Goal: Information Seeking & Learning: Learn about a topic

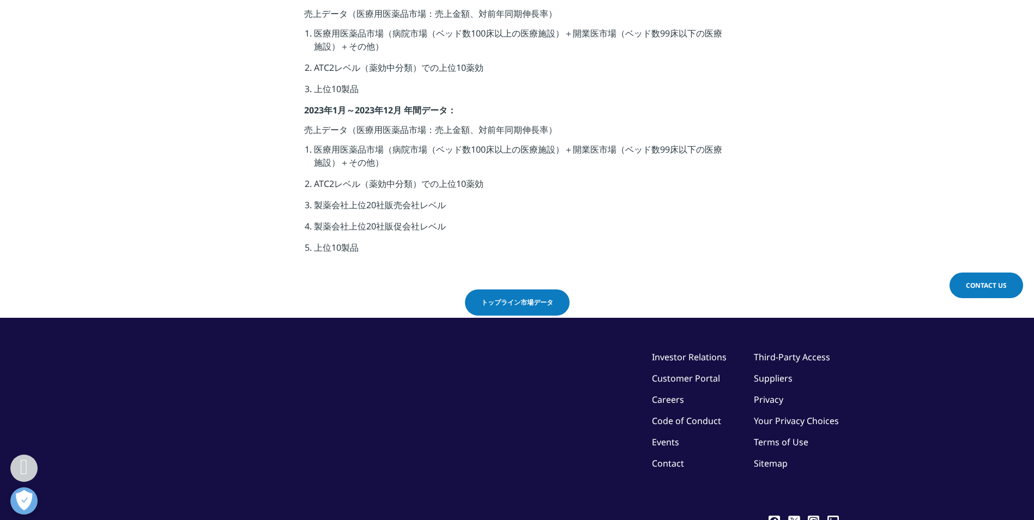
scroll to position [381, 0]
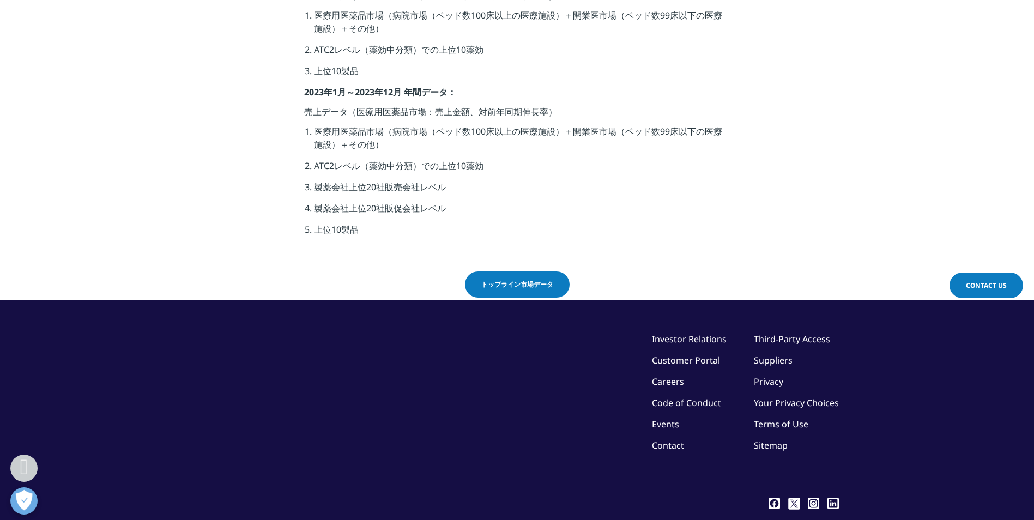
click at [532, 282] on span "トップライン市場データ" at bounding box center [517, 285] width 72 height 10
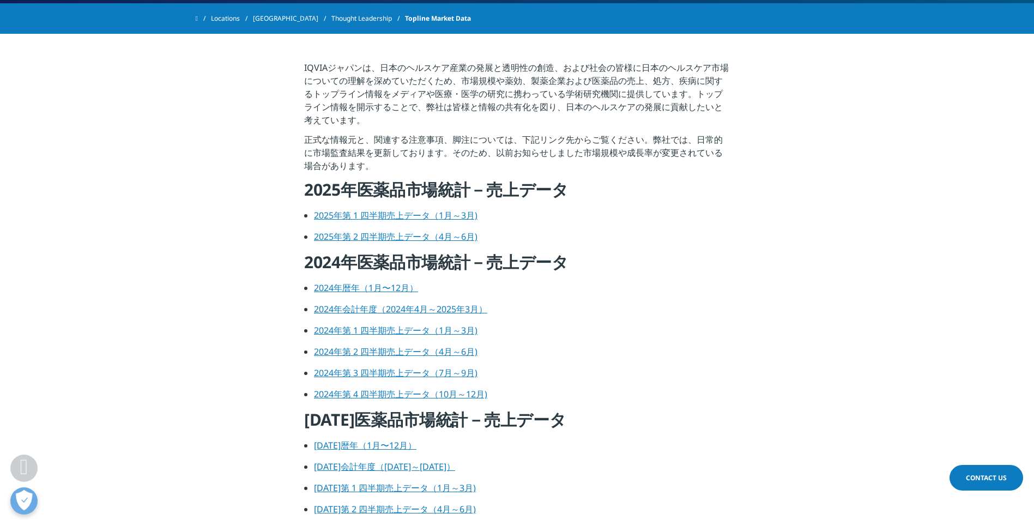
scroll to position [381, 0]
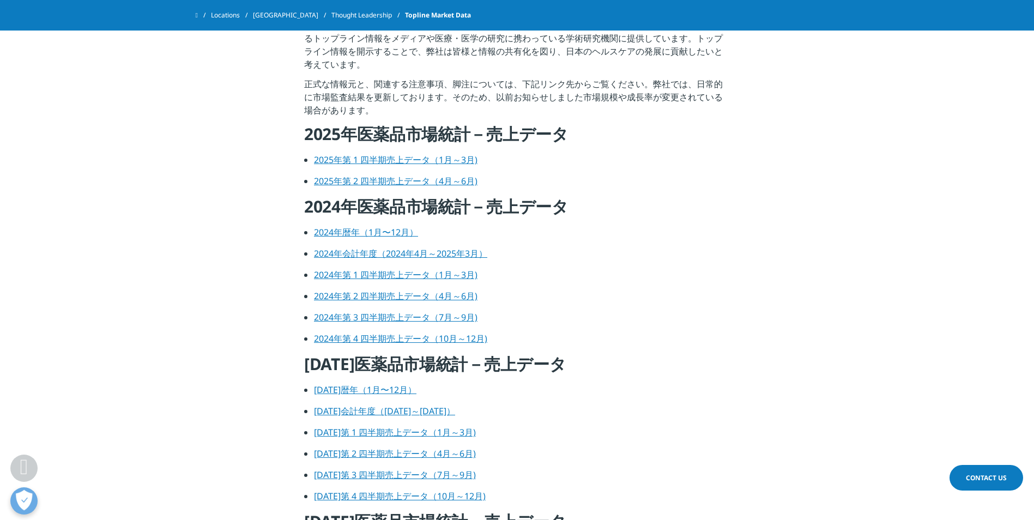
click at [412, 274] on link "2024年第 1 四半期売上データ（1月～3月)" at bounding box center [395, 275] width 163 height 12
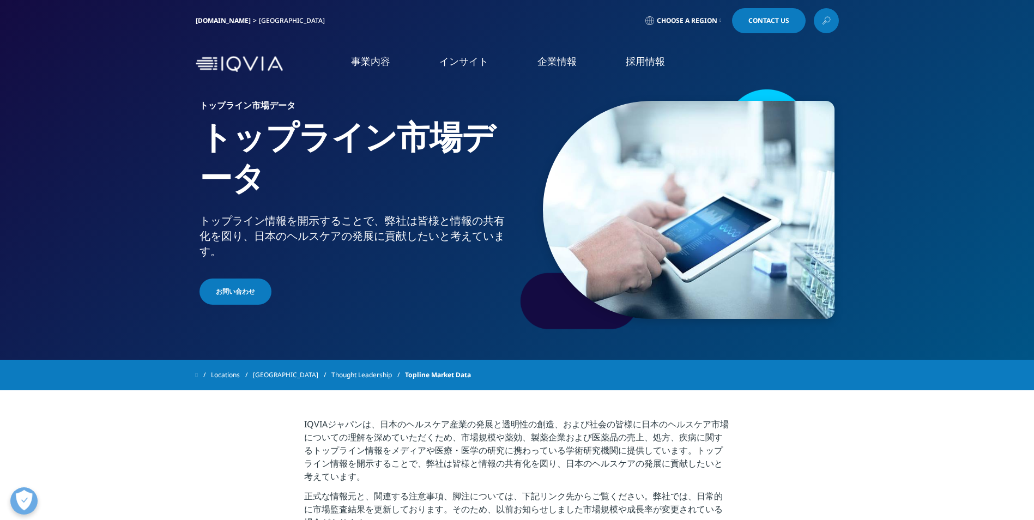
scroll to position [381, 0]
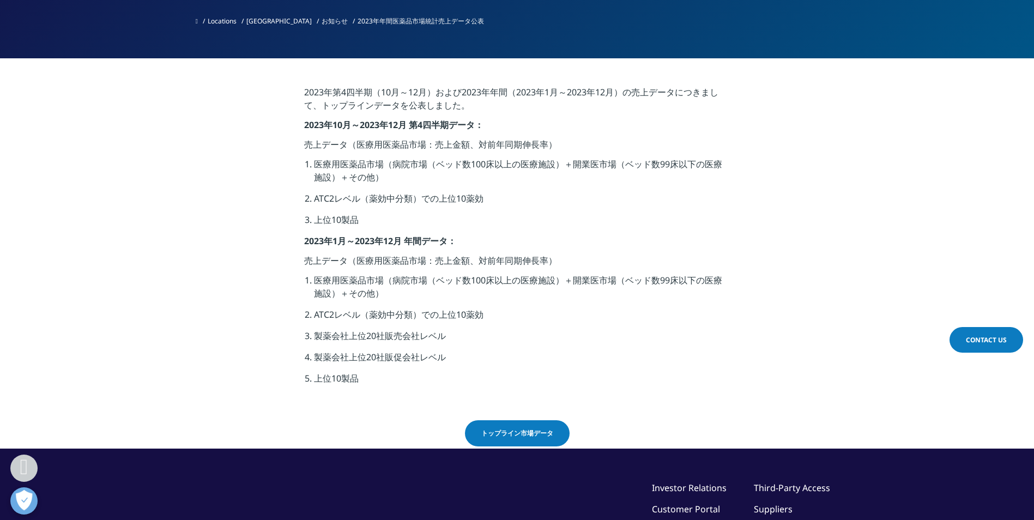
scroll to position [327, 0]
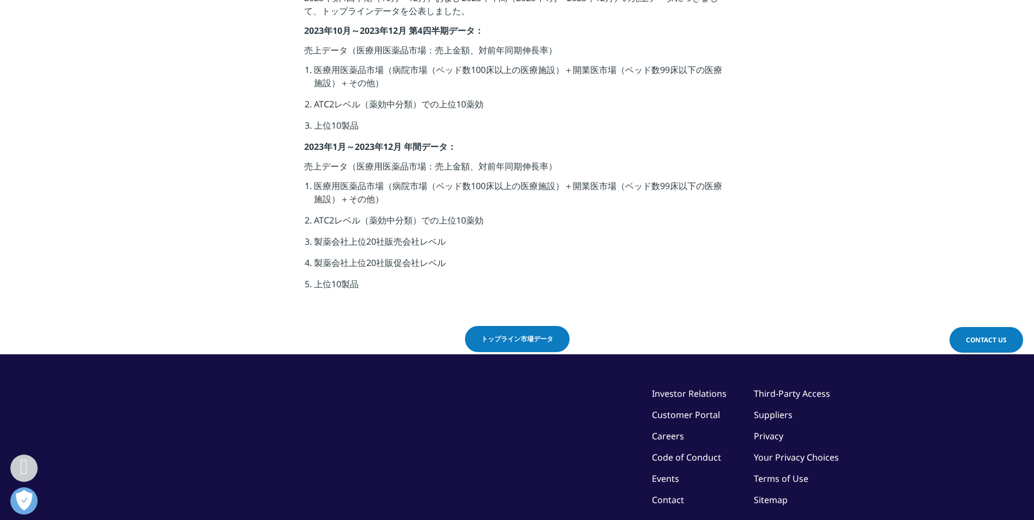
click at [540, 329] on link "トップライン市場データ" at bounding box center [517, 339] width 105 height 26
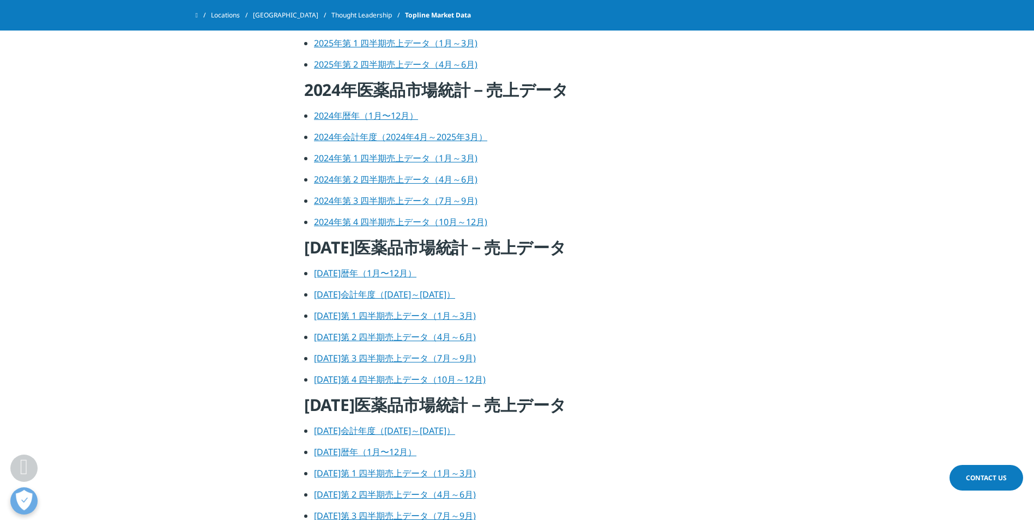
scroll to position [599, 0]
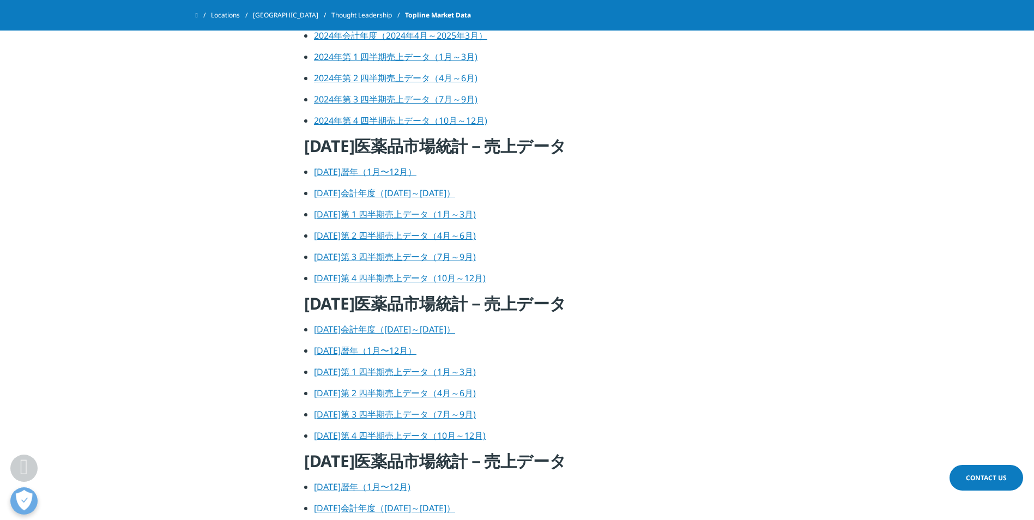
click at [415, 193] on link "2023年会計年度（2023年4月～2024年3月）" at bounding box center [384, 193] width 141 height 12
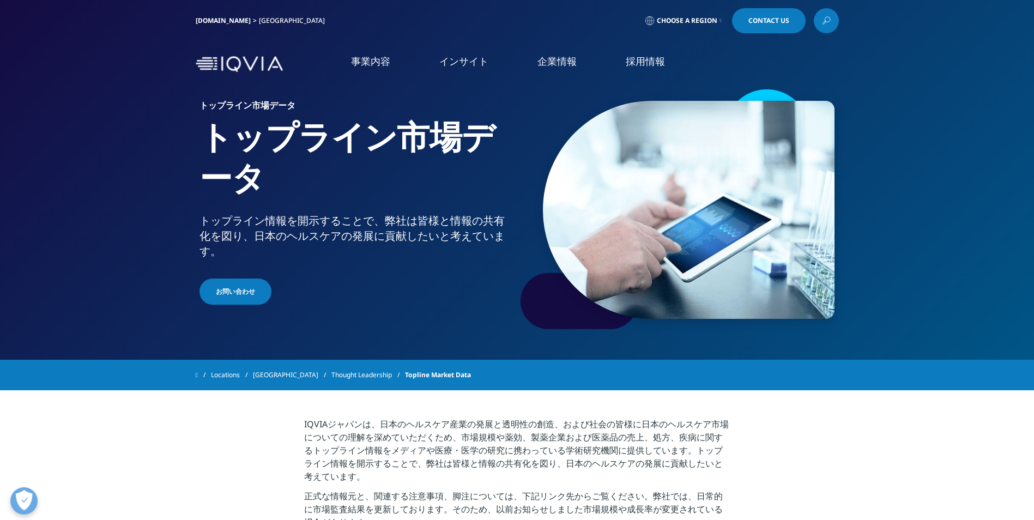
drag, startPoint x: 634, startPoint y: 330, endPoint x: 639, endPoint y: 214, distance: 116.1
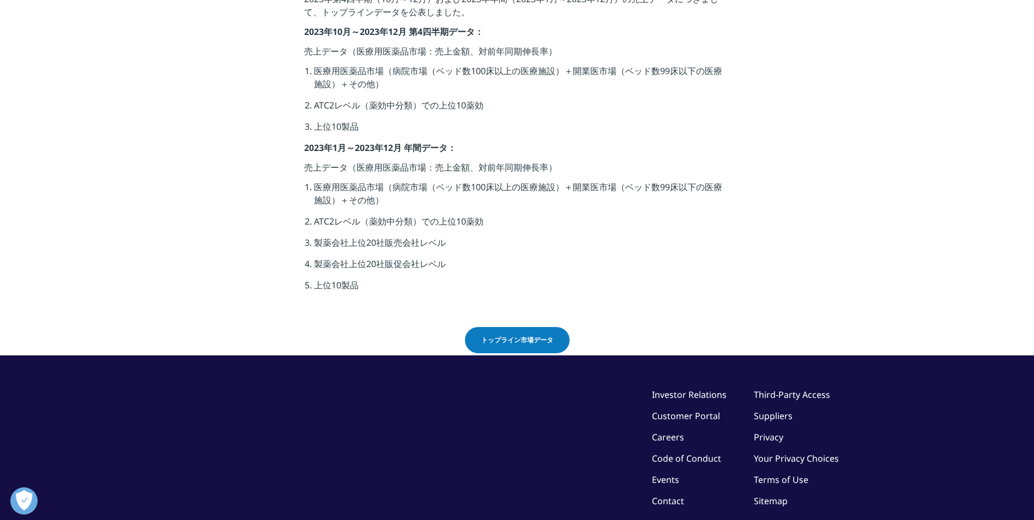
drag, startPoint x: 385, startPoint y: 351, endPoint x: 376, endPoint y: 352, distance: 8.2
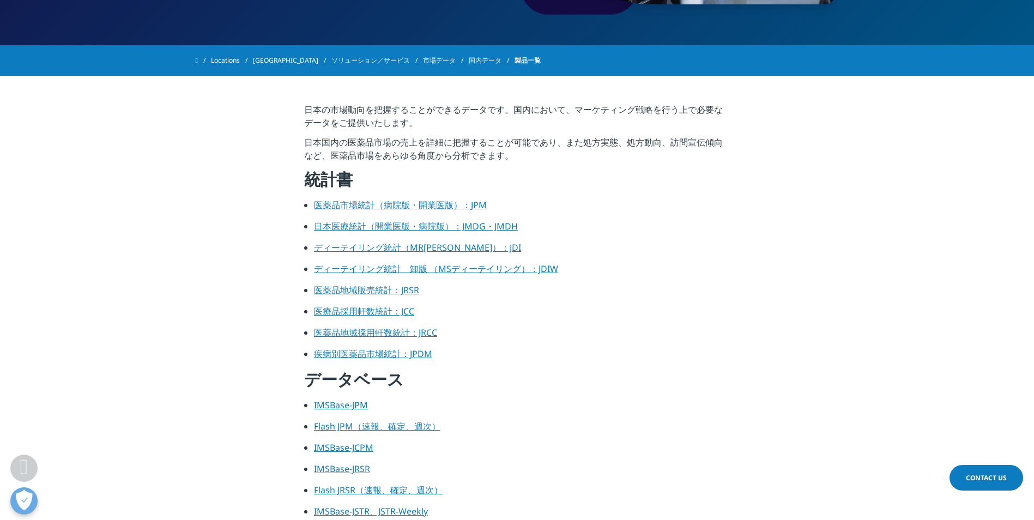
scroll to position [327, 0]
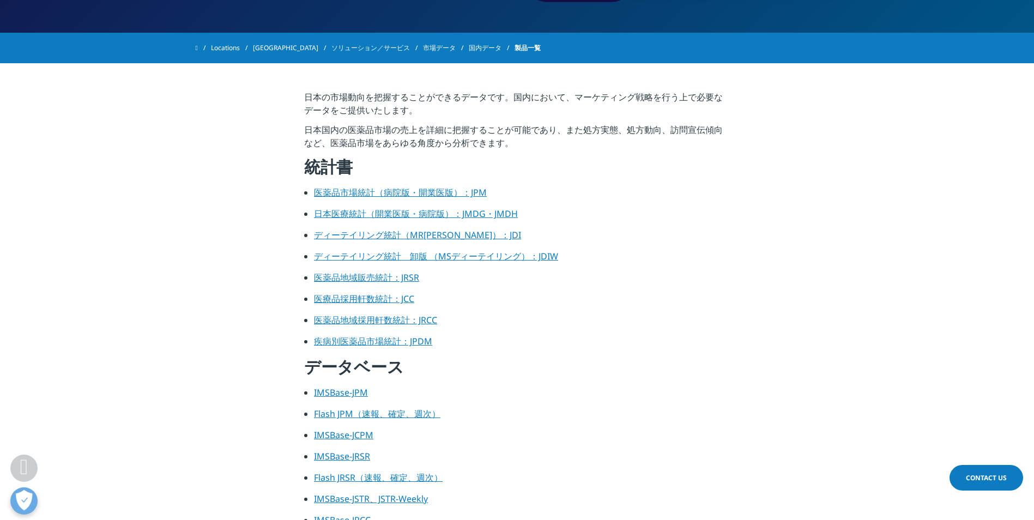
drag, startPoint x: 381, startPoint y: 196, endPoint x: 545, endPoint y: 257, distance: 174.5
click at [381, 196] on link "医薬品市場統計（病院版・開業医版）：JPM" at bounding box center [400, 192] width 173 height 12
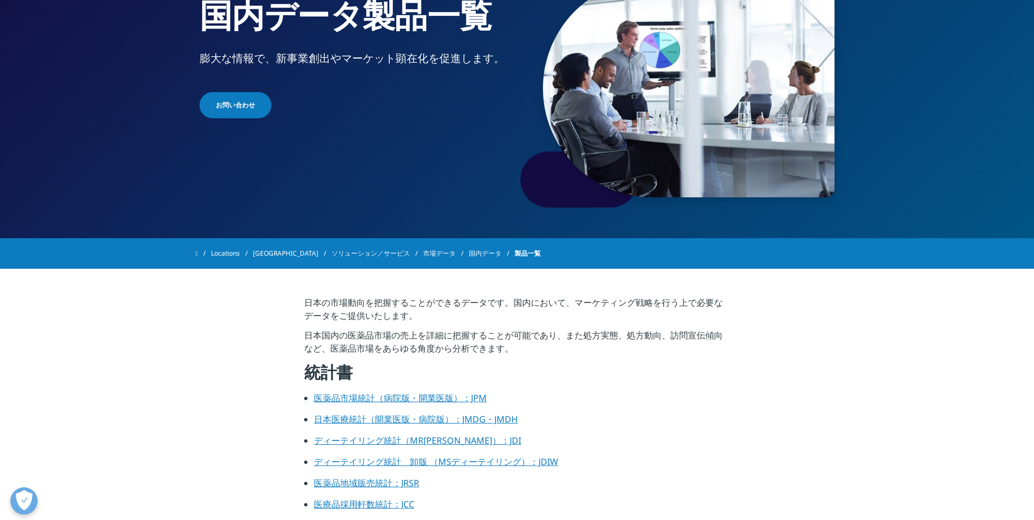
scroll to position [163, 0]
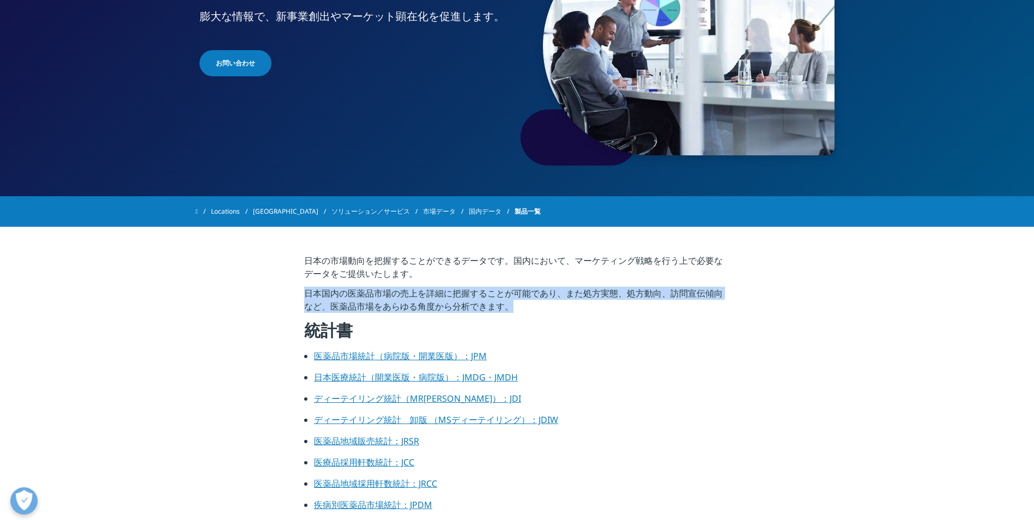
drag, startPoint x: 306, startPoint y: 292, endPoint x: 540, endPoint y: 308, distance: 234.9
click at [538, 307] on p "日本国内の医薬品市場の売上を詳細に把握することが可能であり、また処方実態、処方動向、訪問宣伝傾向など、医薬品市場をあらゆる角度から分析できます。" at bounding box center [517, 303] width 426 height 33
drag, startPoint x: 540, startPoint y: 308, endPoint x: 548, endPoint y: 310, distance: 8.3
click at [548, 310] on p "日本国内の医薬品市場の売上を詳細に把握することが可能であり、また処方実態、処方動向、訪問宣伝傾向など、医薬品市場をあらゆる角度から分析できます。" at bounding box center [517, 303] width 426 height 33
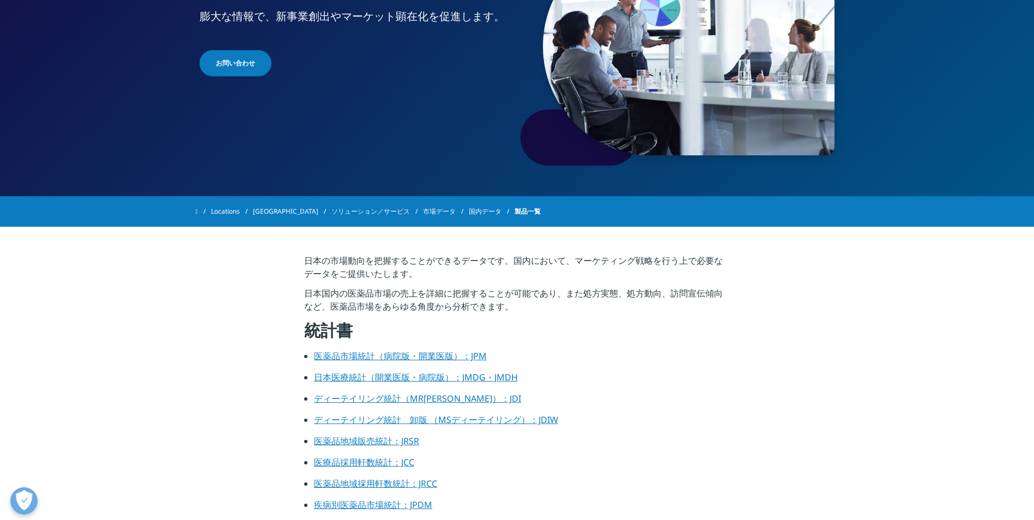
click at [695, 297] on p "日本国内の医薬品市場の売上を詳細に把握することが可能であり、また処方実態、処方動向、訪問宣伝傾向など、医薬品市場をあらゆる角度から分析できます。" at bounding box center [517, 303] width 426 height 33
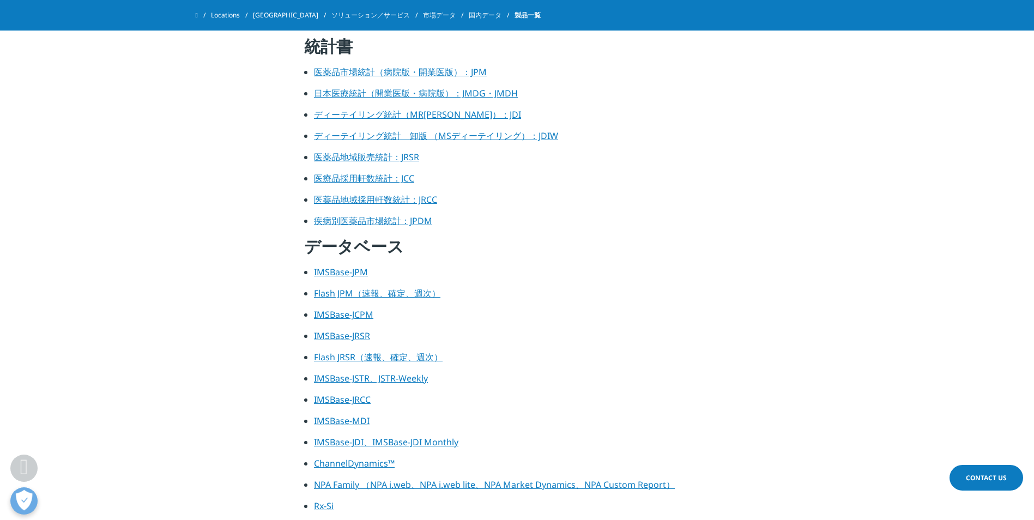
scroll to position [436, 0]
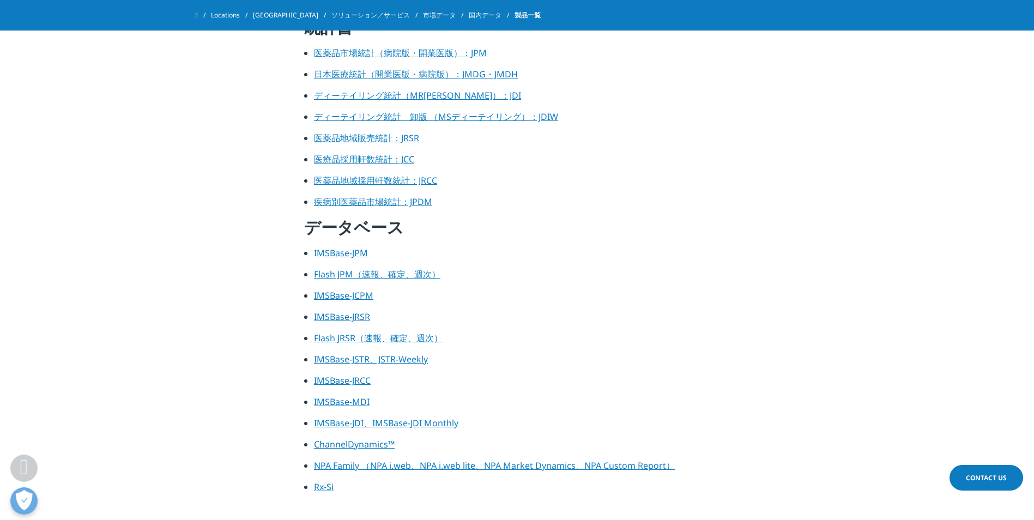
click at [698, 347] on li "Flash JRSR（速報、確定、週次）" at bounding box center [522, 341] width 416 height 21
click at [725, 235] on h4 "データベース" at bounding box center [517, 231] width 426 height 30
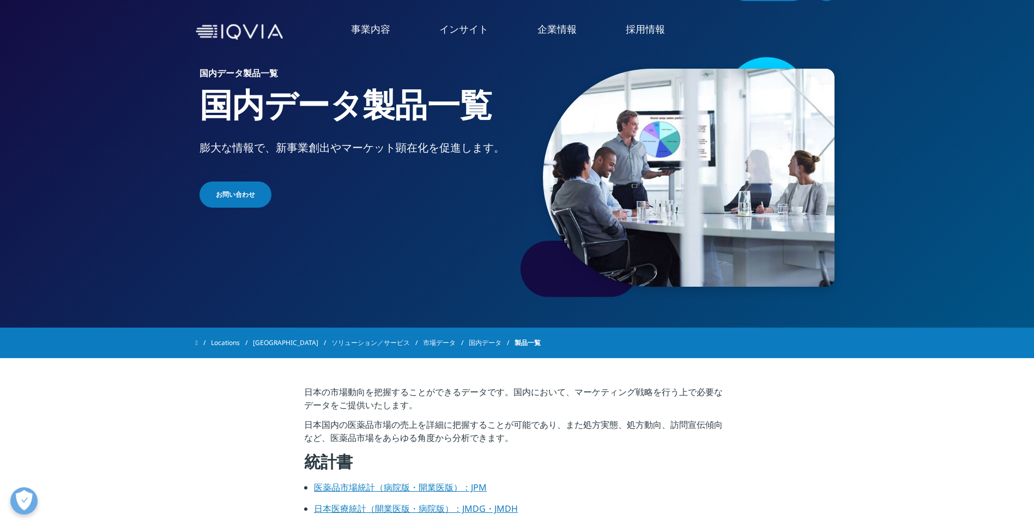
scroll to position [0, 0]
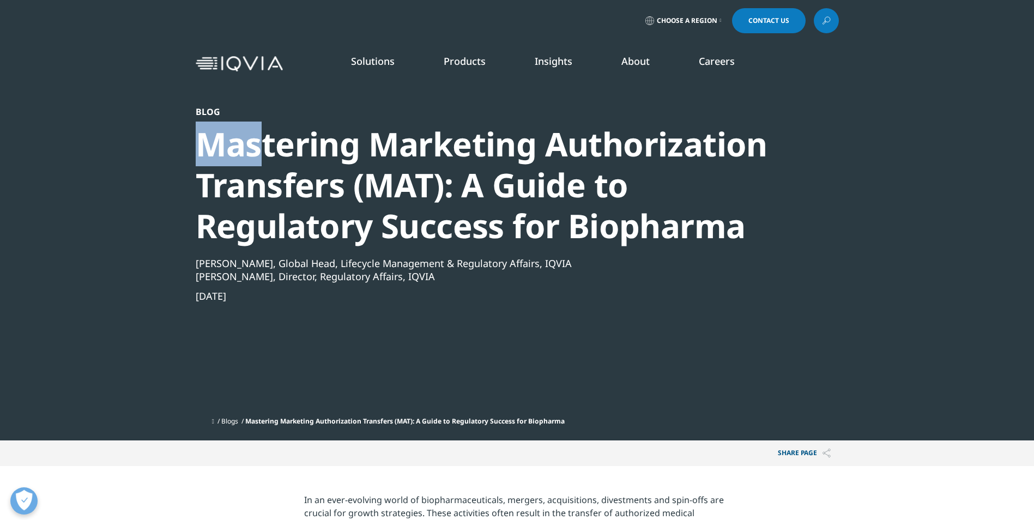
drag, startPoint x: 203, startPoint y: 147, endPoint x: 265, endPoint y: 147, distance: 62.7
click at [265, 147] on div "Mastering Marketing Authorization Transfers (MAT): A Guide to Regulatory Succes…" at bounding box center [488, 185] width 584 height 123
click at [450, 147] on div "Mastering Marketing Authorization Transfers (MAT): A Guide to Regulatory Succes…" at bounding box center [488, 185] width 584 height 123
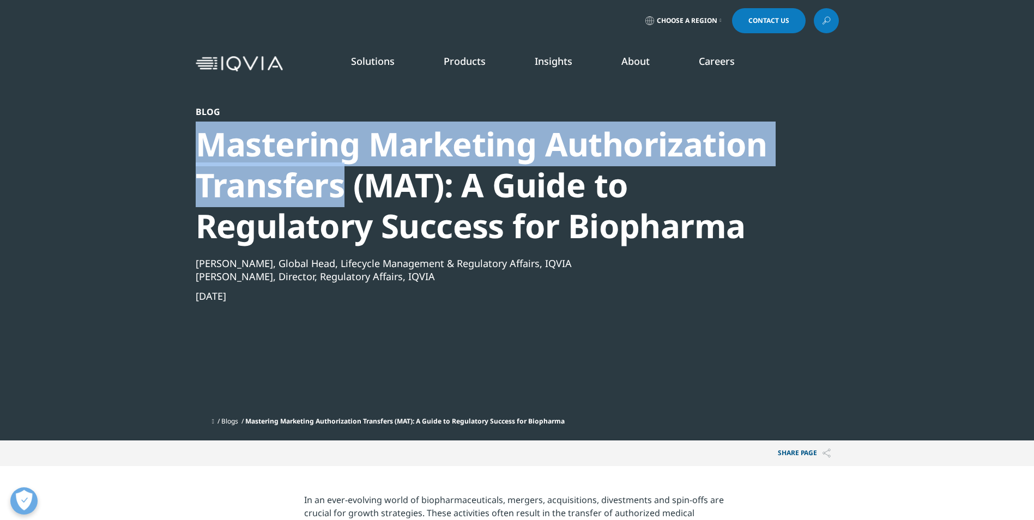
drag, startPoint x: 201, startPoint y: 141, endPoint x: 347, endPoint y: 183, distance: 152.1
click at [347, 183] on div "Mastering Marketing Authorization Transfers (MAT): A Guide to Regulatory Succes…" at bounding box center [488, 185] width 584 height 123
copy div "Mastering Marketing Authorization Transfers"
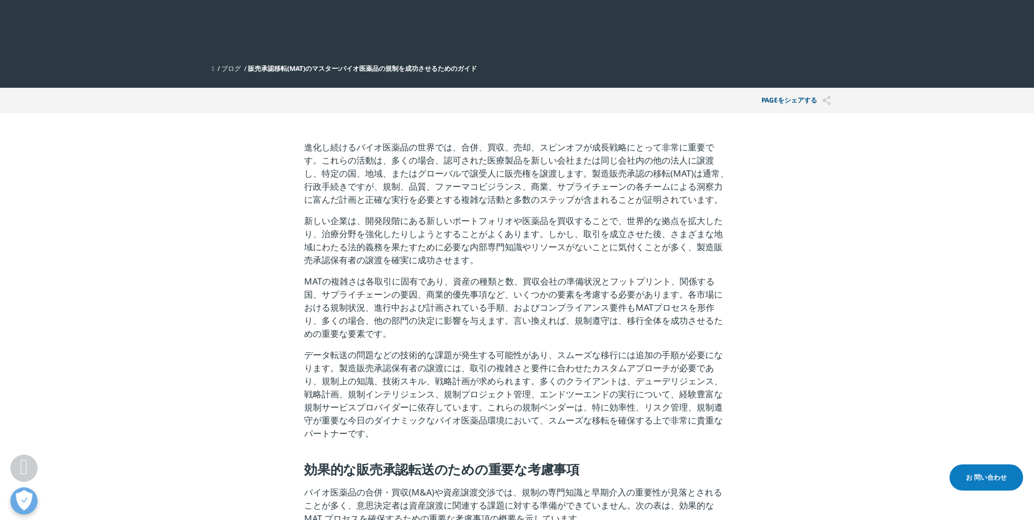
scroll to position [327, 0]
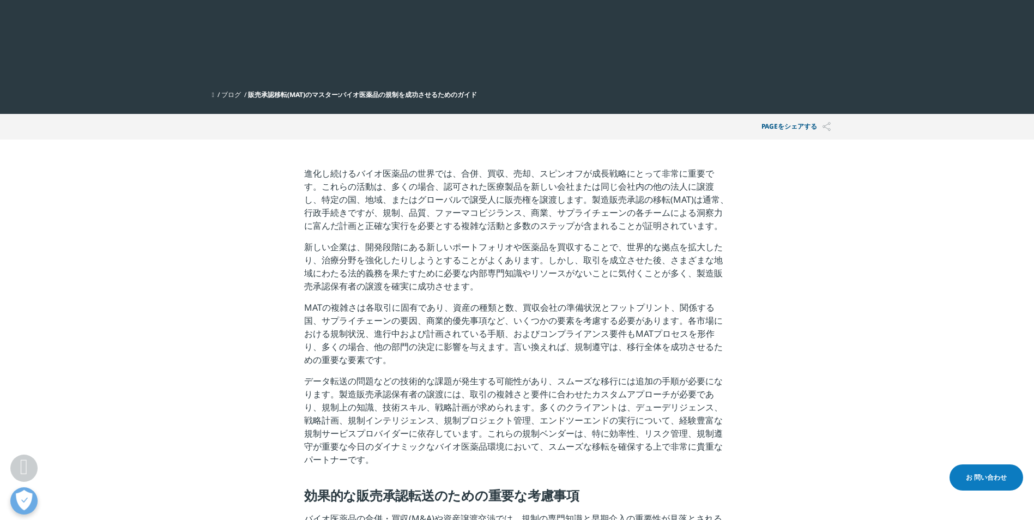
click at [423, 240] on p "新しい企業は、開発段階にある新しいポートフォリオや医薬品を買収することで、世界的な拠点を拡大したり、治療分野を強化したりしようとすることがよくあります。しかし…" at bounding box center [517, 270] width 426 height 60
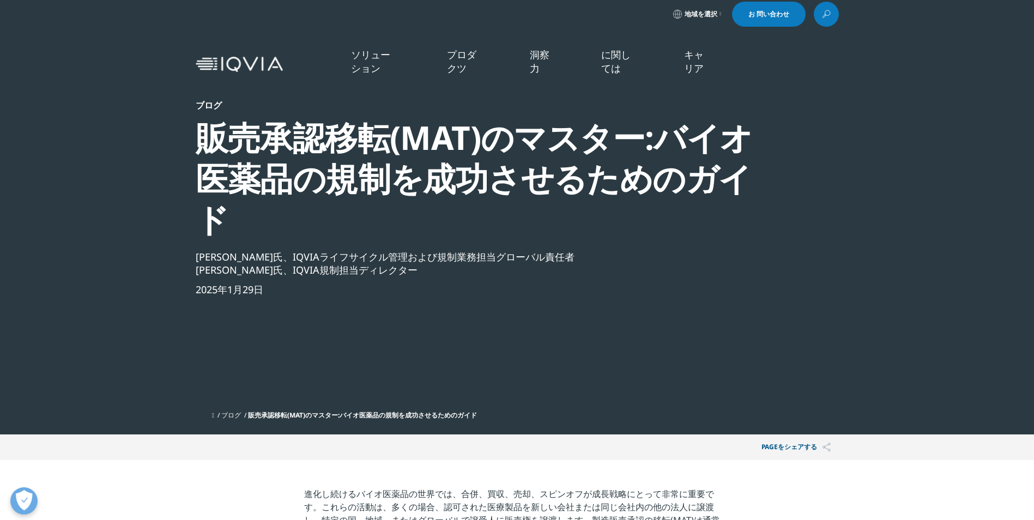
scroll to position [0, 0]
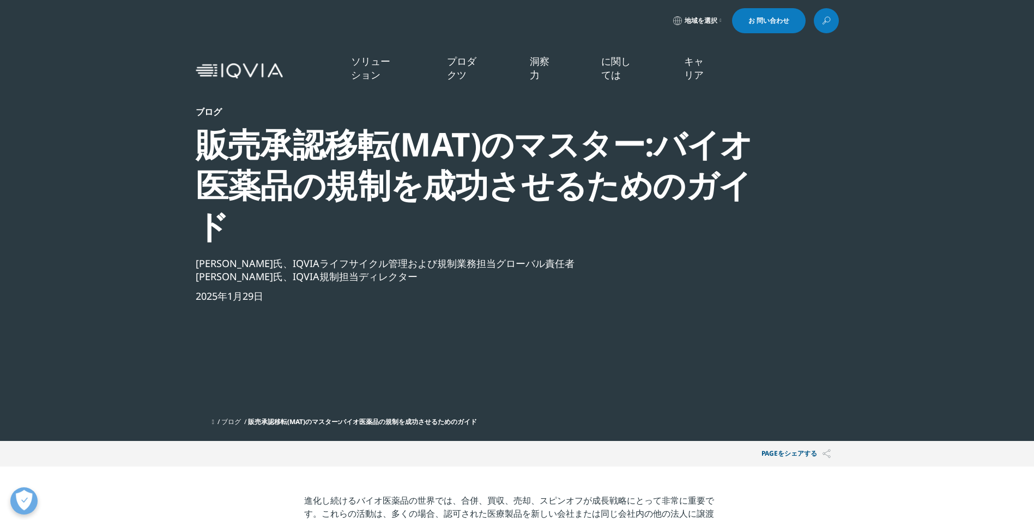
click at [767, 270] on div "Veronica Glizer氏、IQVIA規制担当ディレクター" at bounding box center [488, 276] width 584 height 13
click at [567, 494] on p "進化し続けるバイオ医薬品の世界では、合併、買収、売却、スピンオフが成長戦略にとって非常に重要です。これらの活動は、多くの場合、認可された医療製品を新しい会社ま…" at bounding box center [517, 531] width 426 height 74
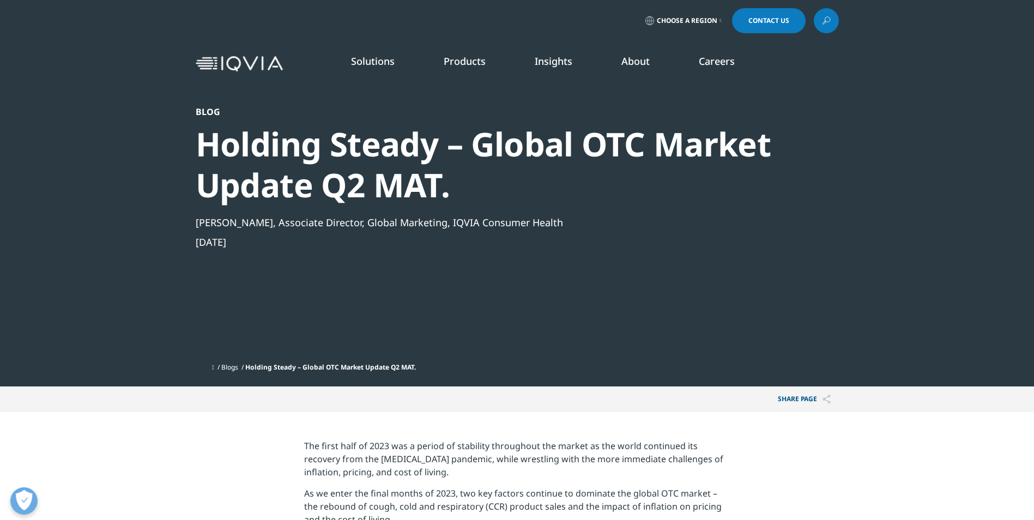
click at [238, 363] on link "Blogs" at bounding box center [229, 366] width 17 height 9
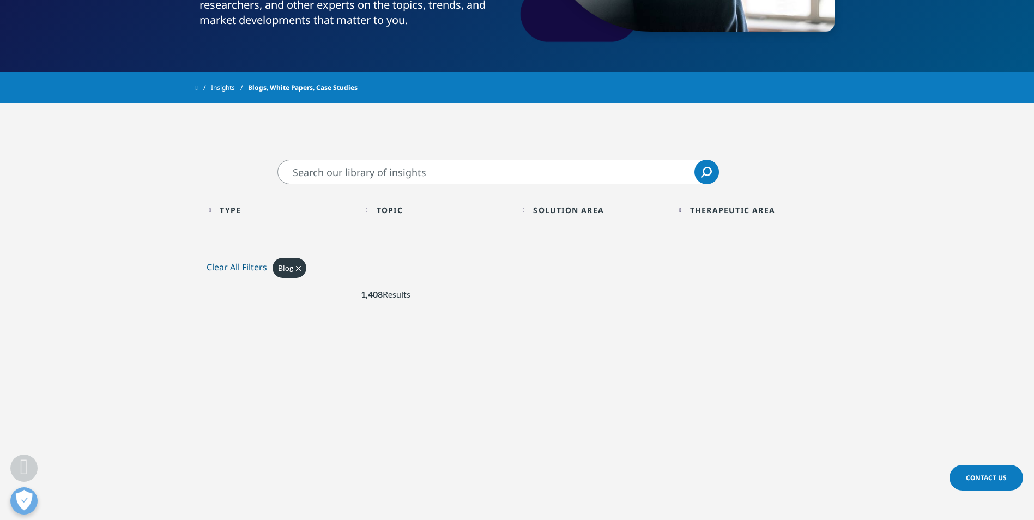
scroll to position [286, 0]
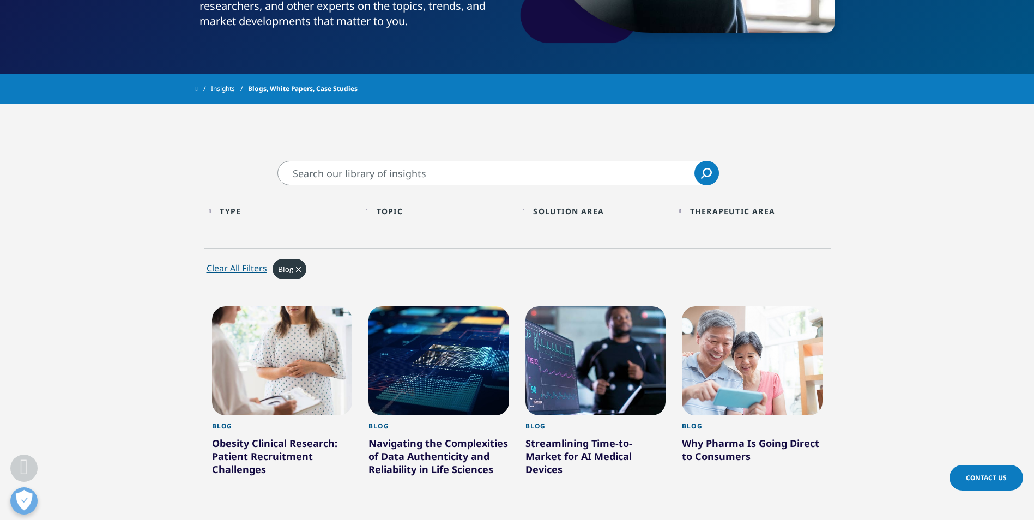
click at [367, 177] on input "Search" at bounding box center [497, 173] width 441 height 25
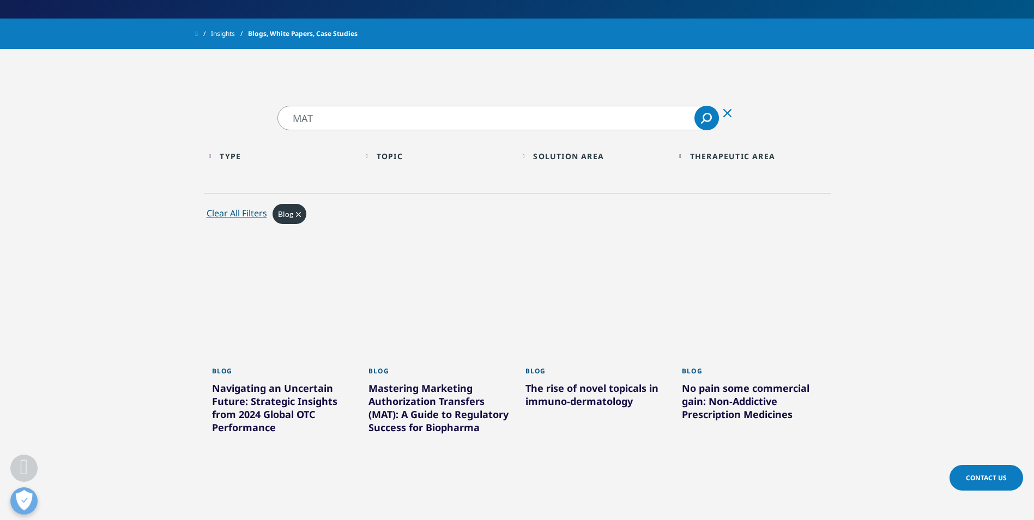
scroll to position [395, 0]
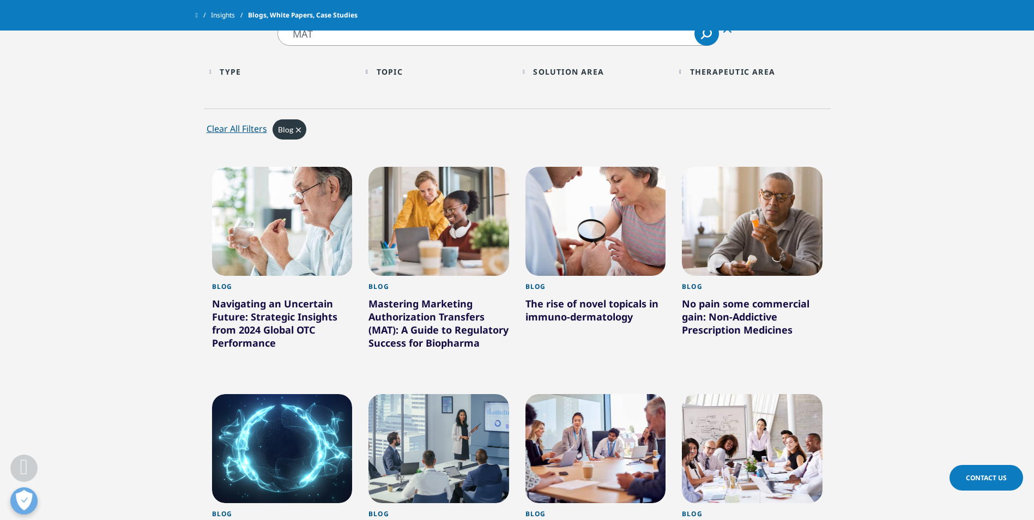
click at [336, 41] on input "MAT" at bounding box center [497, 33] width 441 height 25
type input "T"
type input "japan"
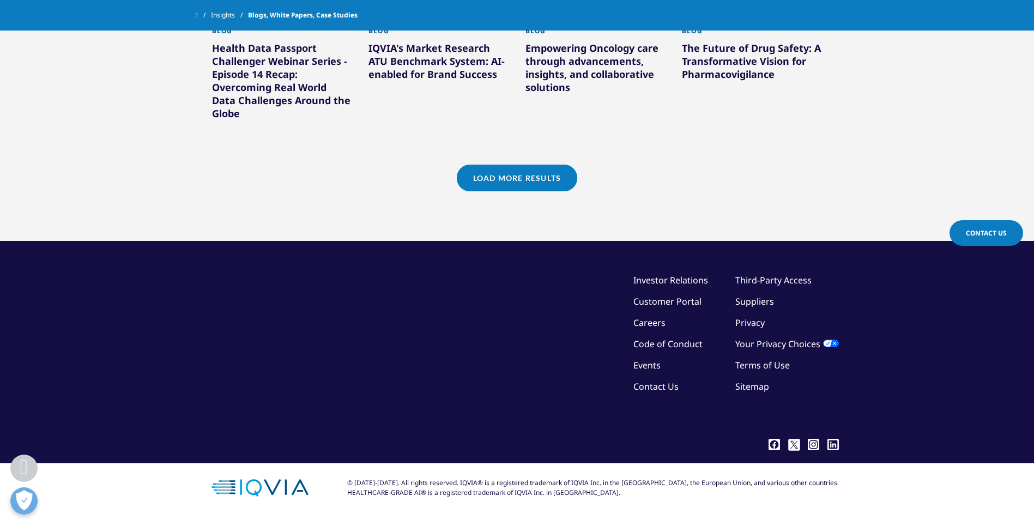
scroll to position [1106, 0]
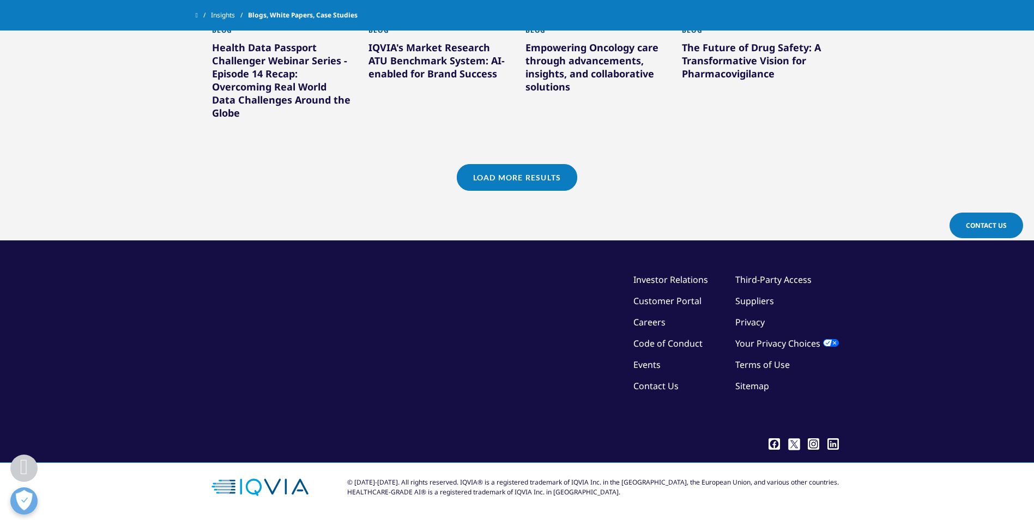
click at [515, 168] on link "Load More Results" at bounding box center [517, 177] width 120 height 27
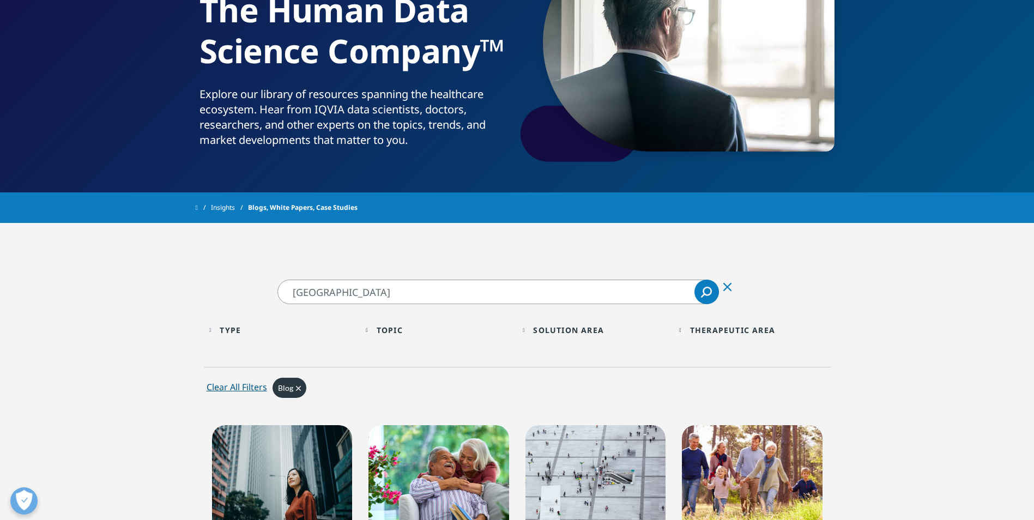
scroll to position [71, 0]
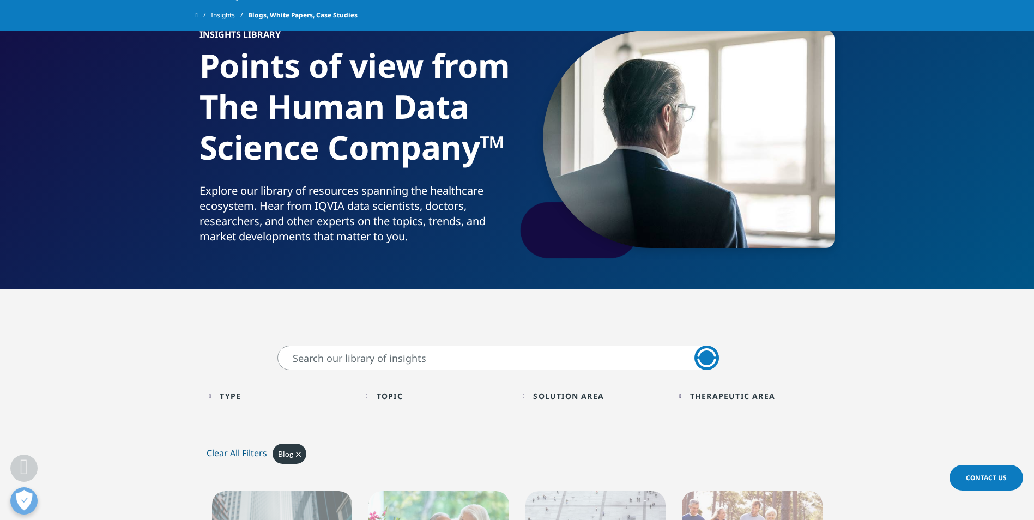
scroll to position [395, 0]
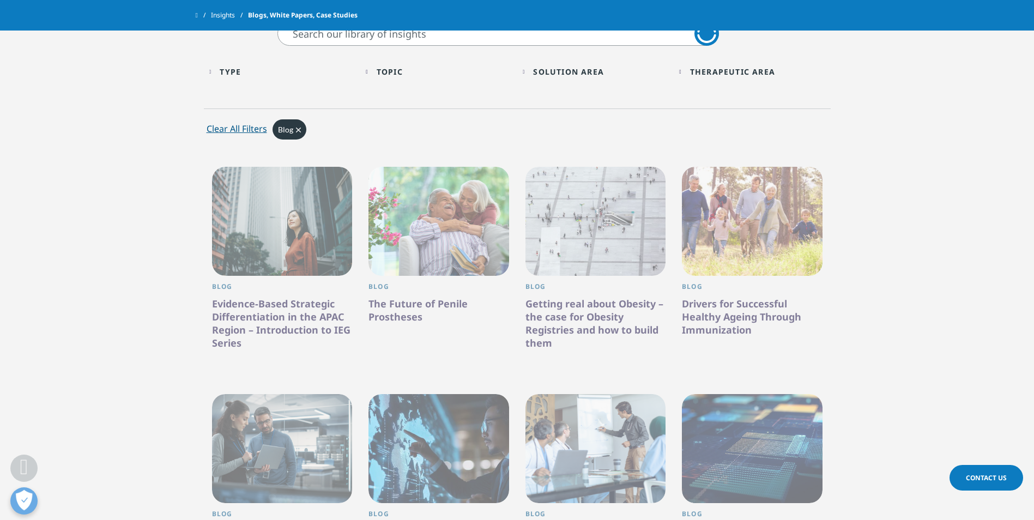
type input "MAT"
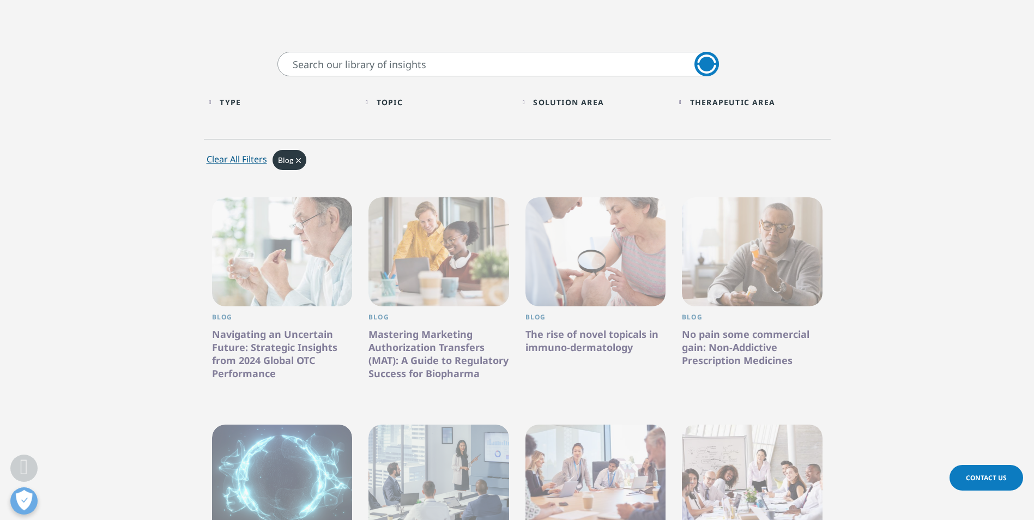
scroll to position [286, 0]
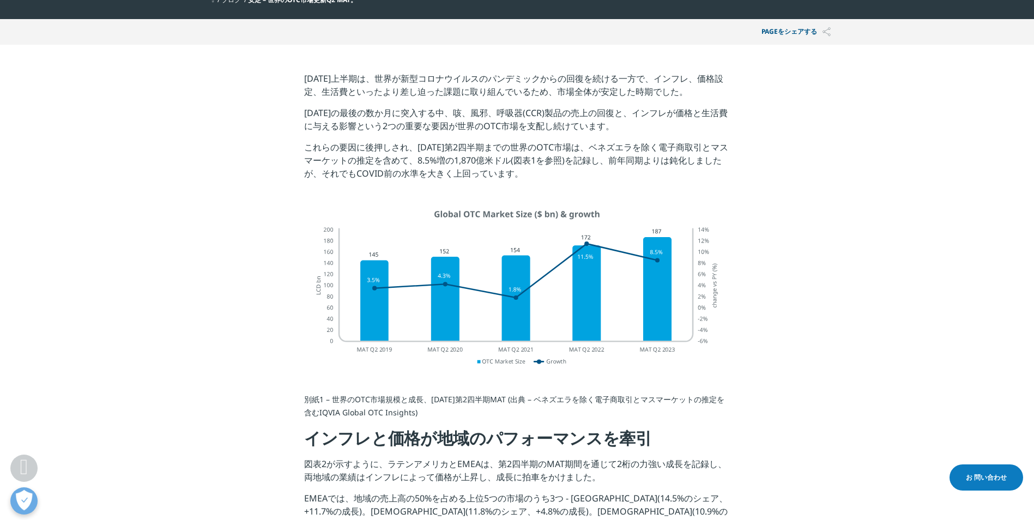
scroll to position [327, 0]
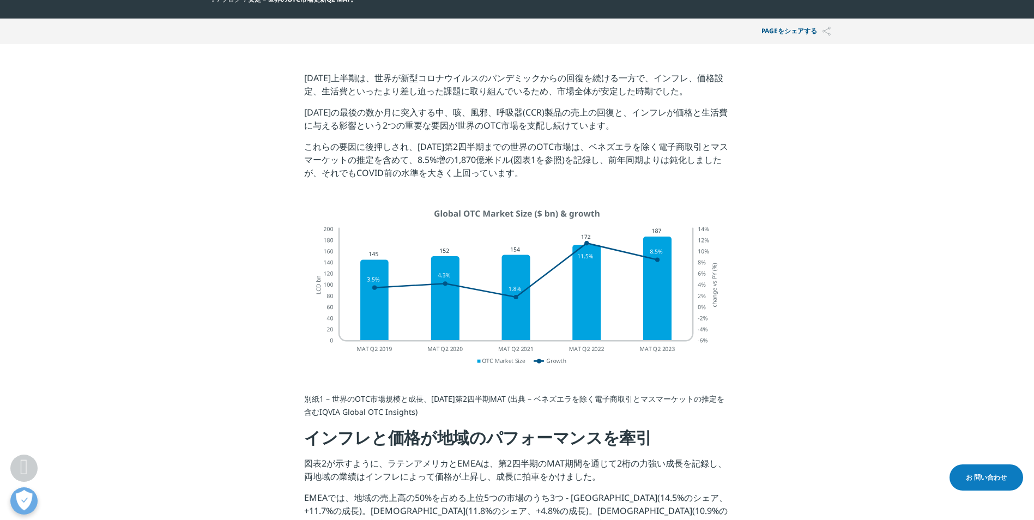
click at [478, 402] on p "別紙1 – 世界のOTC市場規模と成長、[DATE]第2四半期MAT (出典 – ベネズエラを除く電子商取引とマスマーケットの推定を含むIQVIA Globa…" at bounding box center [517, 409] width 426 height 34
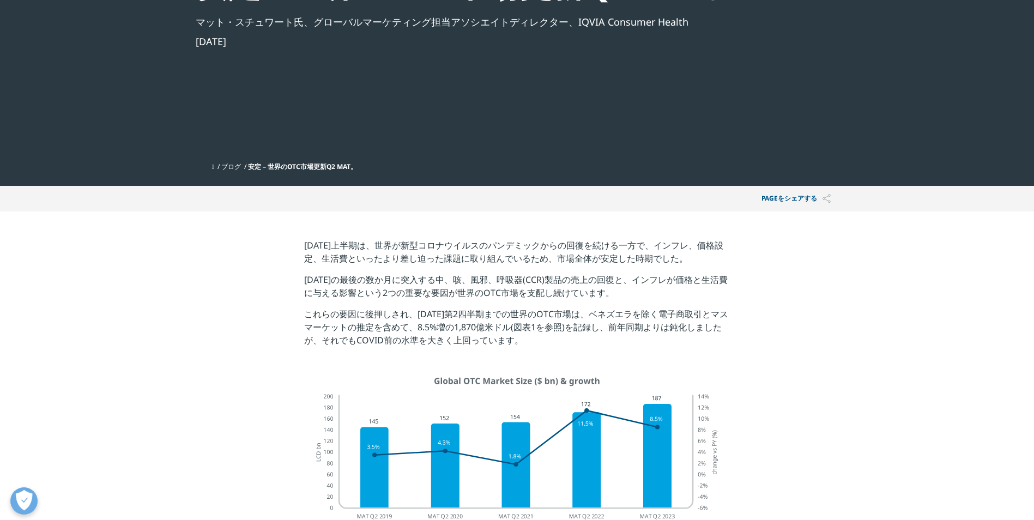
scroll to position [0, 0]
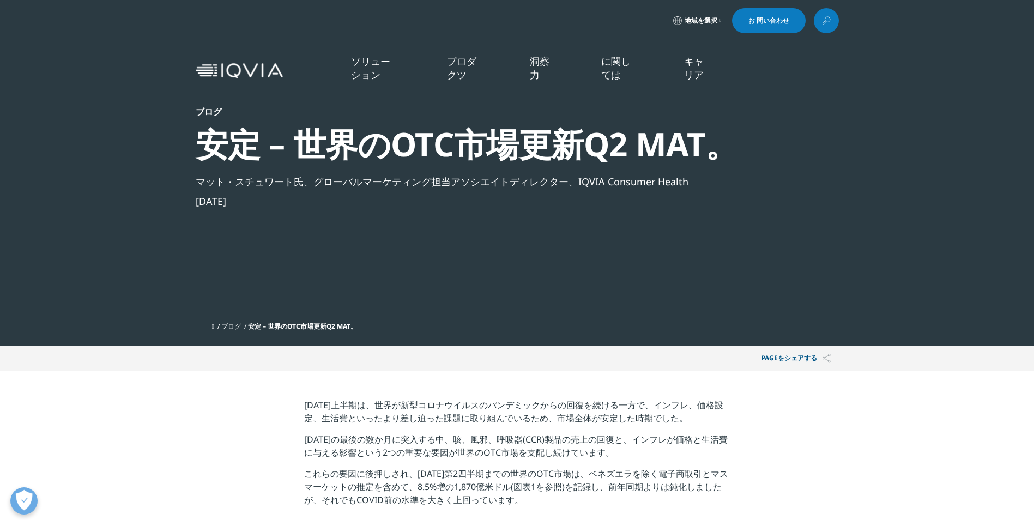
click at [241, 325] on link "ブログ" at bounding box center [231, 325] width 20 height 9
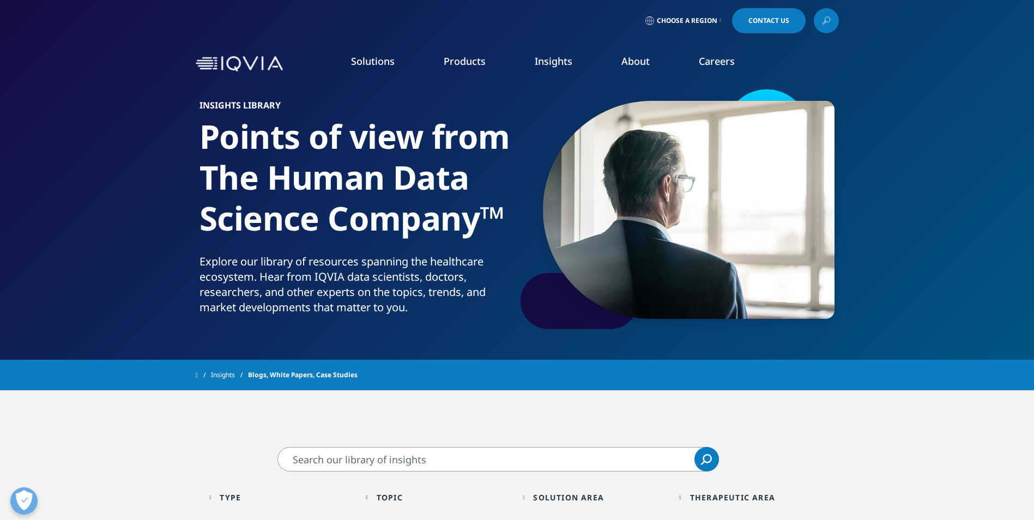
click at [370, 469] on input "Search" at bounding box center [497, 459] width 441 height 25
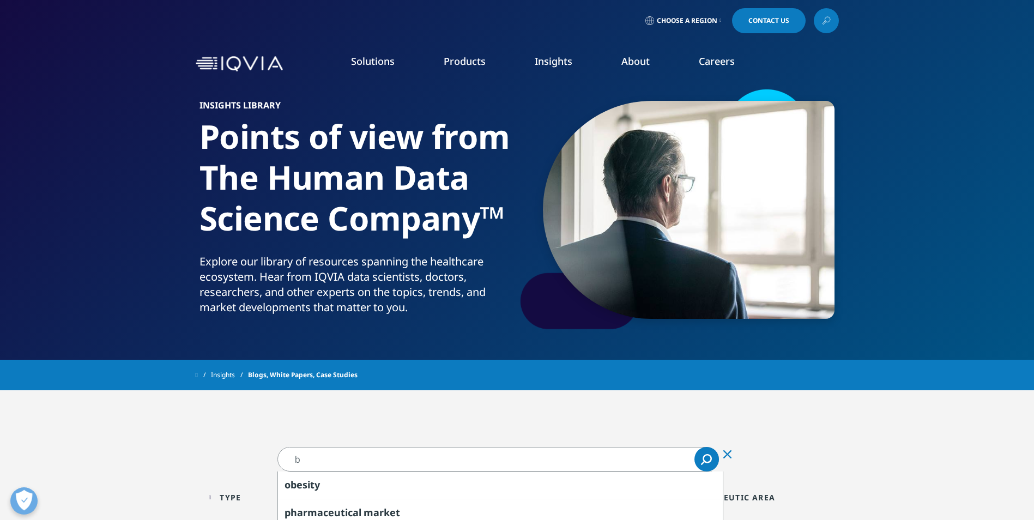
type input "ぼ"
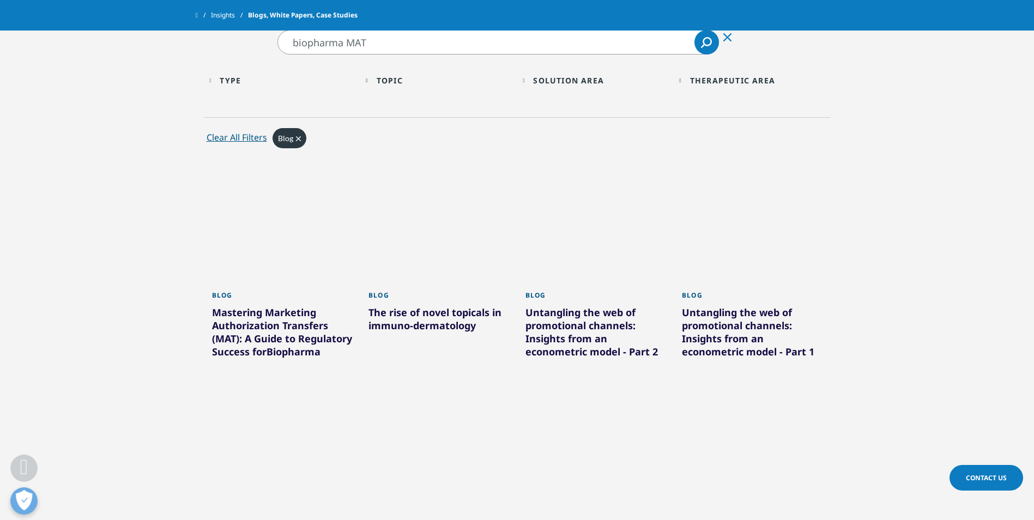
scroll to position [327, 0]
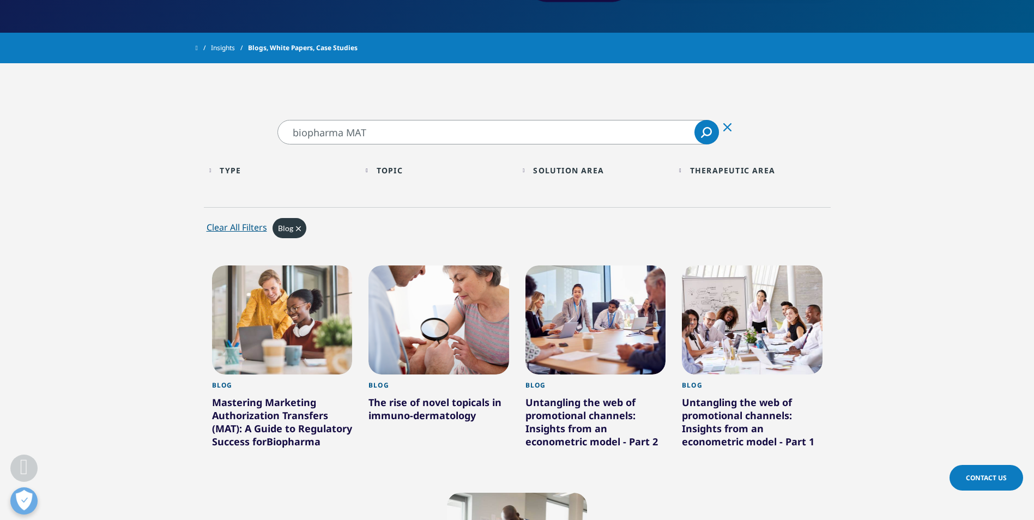
drag, startPoint x: 346, startPoint y: 133, endPoint x: 160, endPoint y: 136, distance: 186.4
click at [161, 136] on section "biopharma MAT biopharma MAT Clear Search Loading Type Loading Clear Or/And Oper…" at bounding box center [517, 438] width 1034 height 637
type input "MAT"
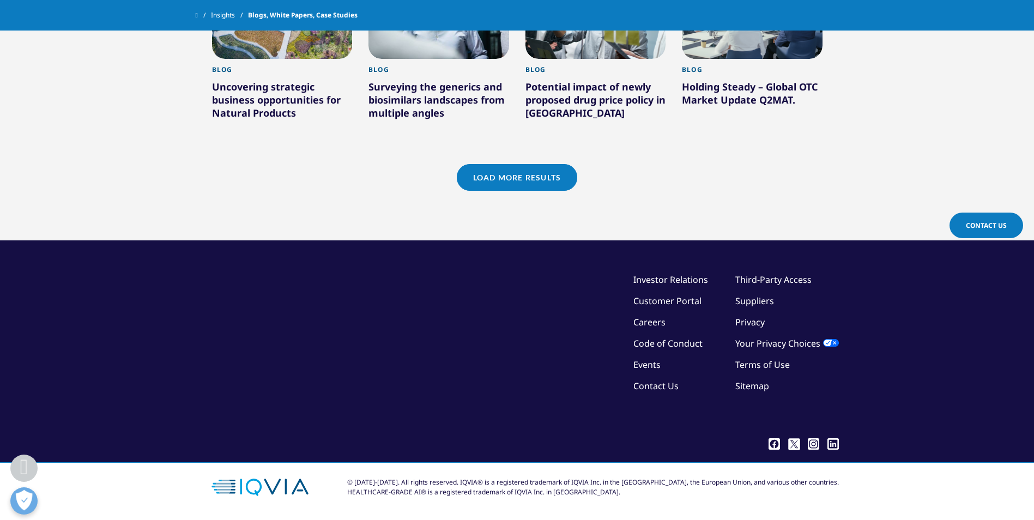
click at [508, 178] on link "Load More Results" at bounding box center [517, 177] width 120 height 27
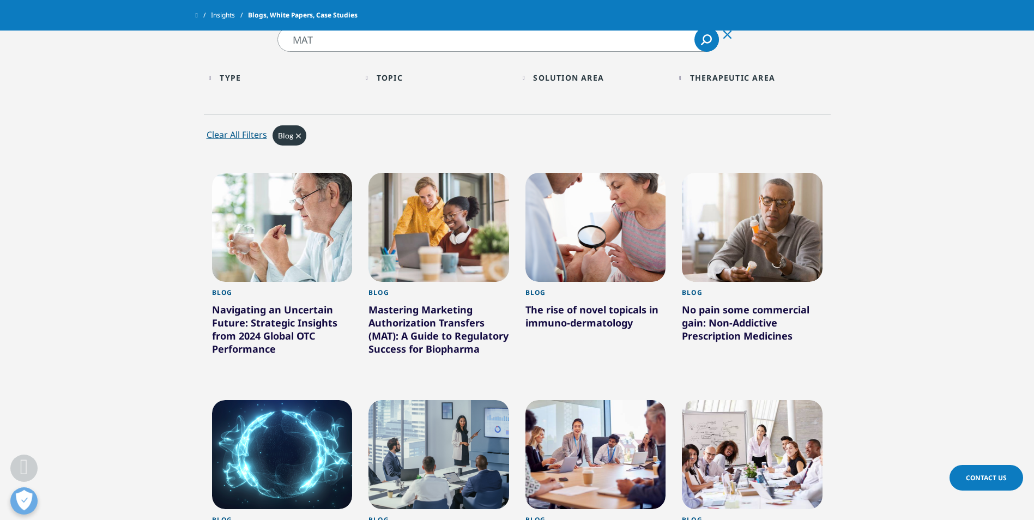
scroll to position [362, 0]
